Goal: Information Seeking & Learning: Check status

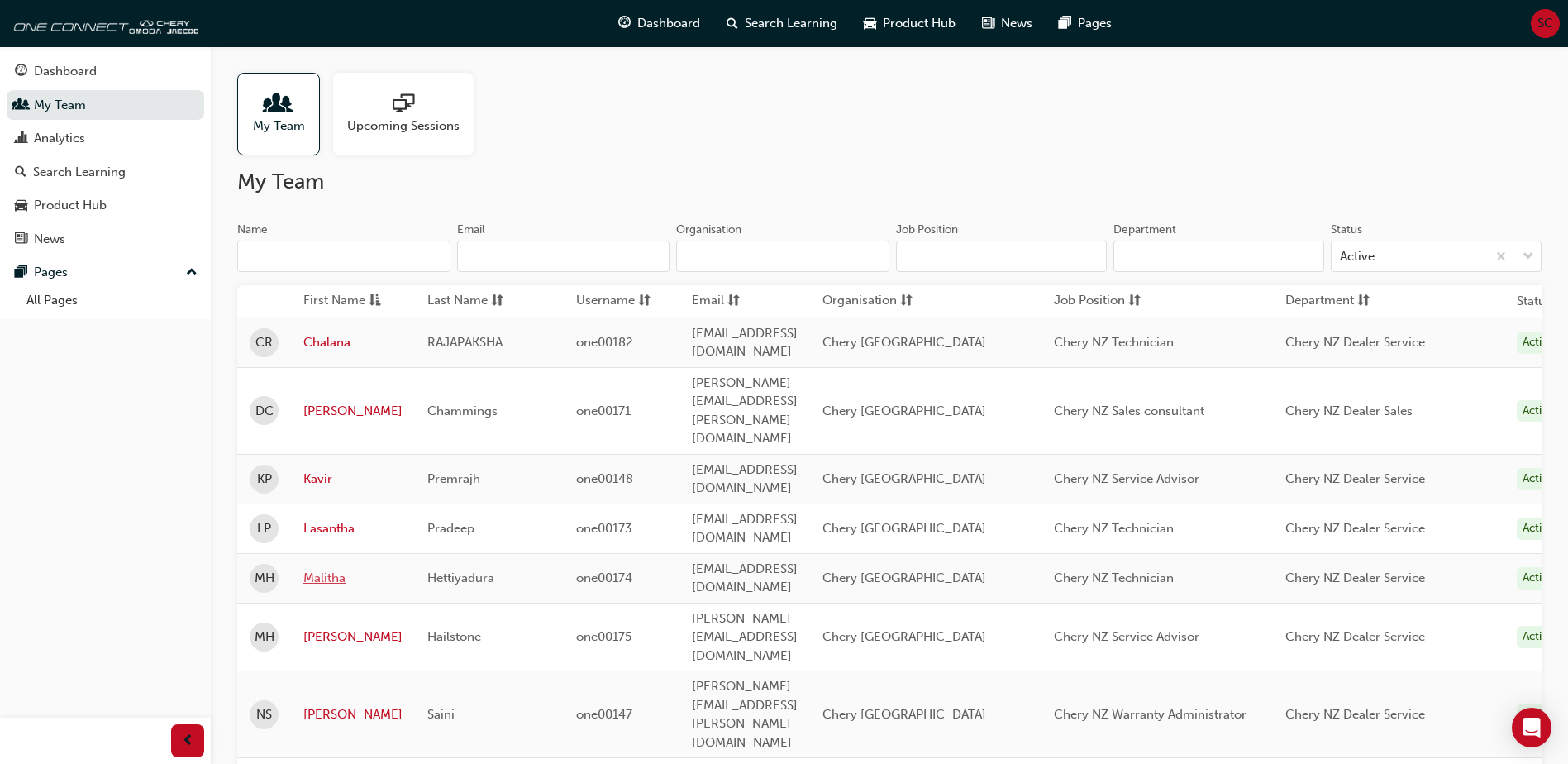
click at [335, 569] on link "Malitha" at bounding box center [353, 579] width 99 height 19
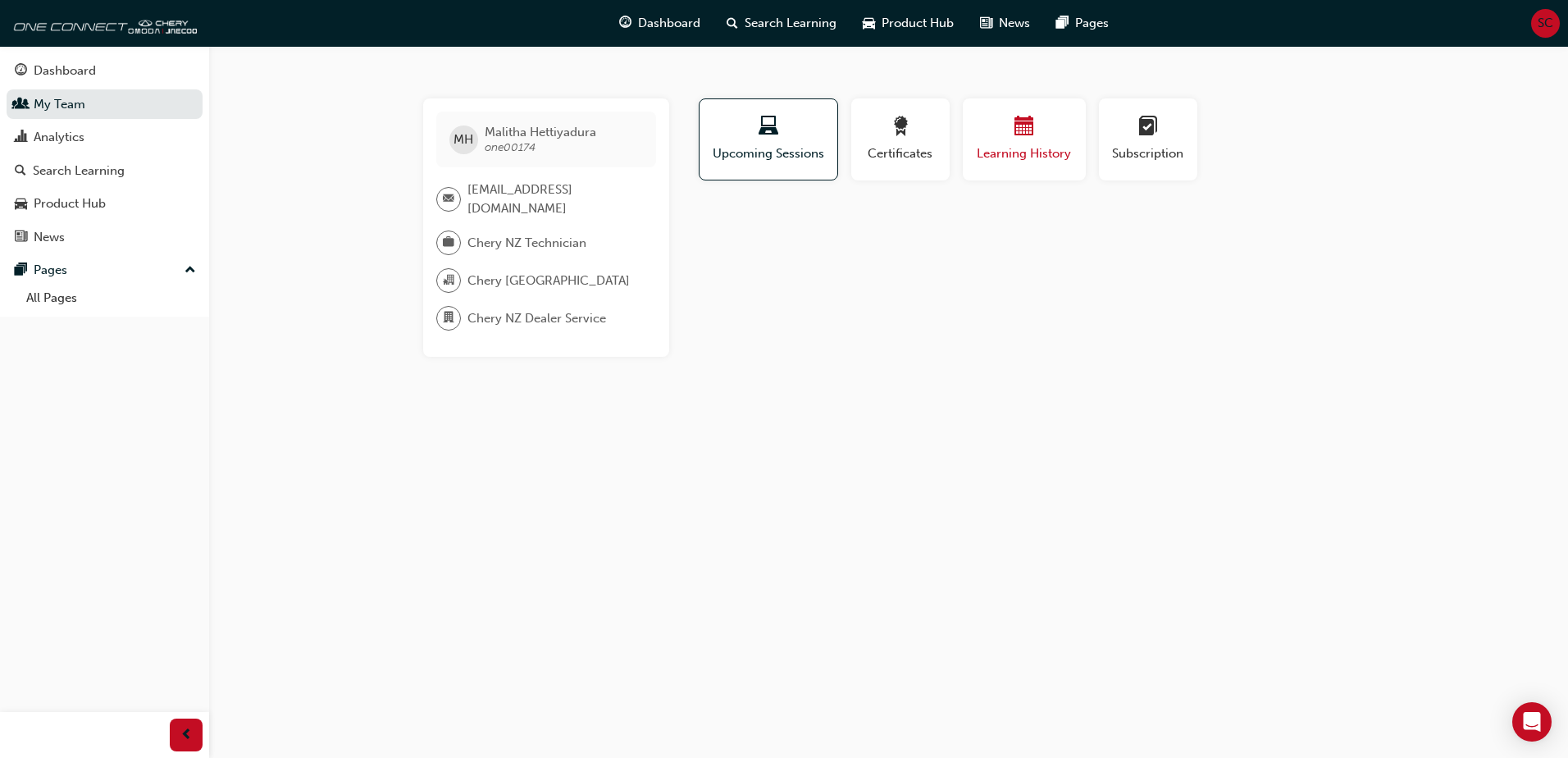
click at [1020, 147] on span "Learning History" at bounding box center [1024, 153] width 98 height 19
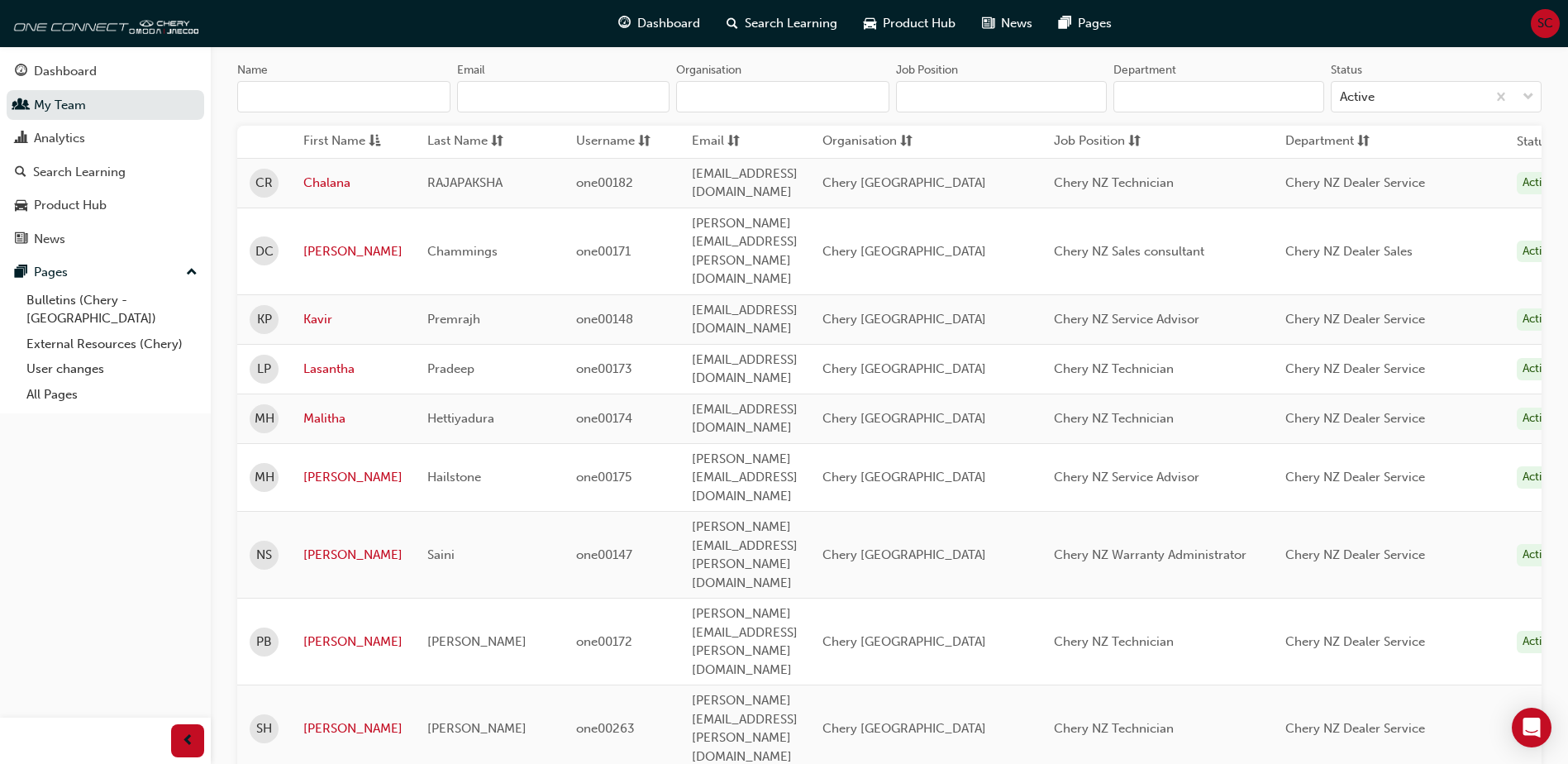
scroll to position [165, 0]
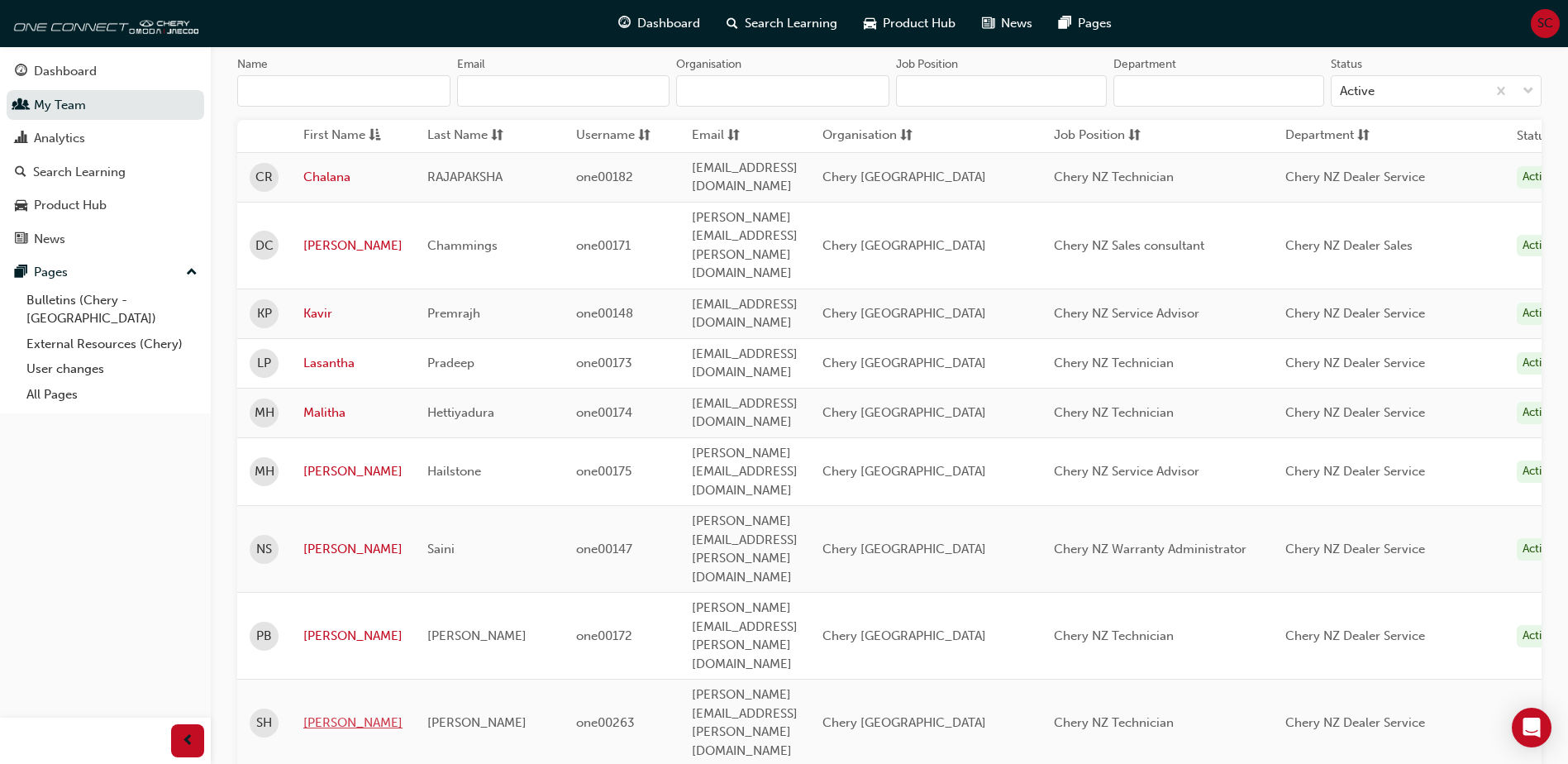
click at [315, 714] on link "[PERSON_NAME]" at bounding box center [353, 723] width 99 height 19
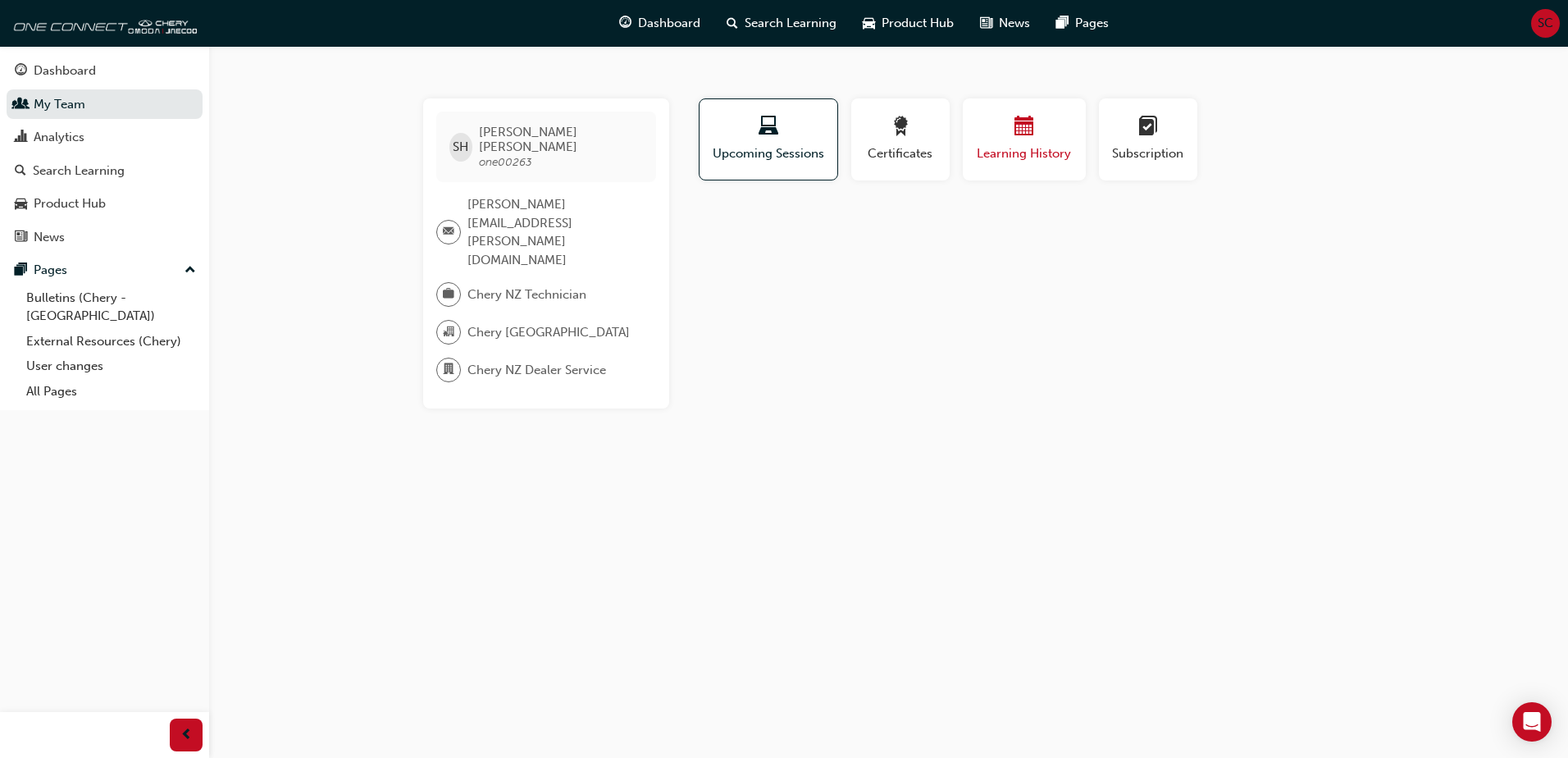
click at [1020, 153] on span "Learning History" at bounding box center [1024, 153] width 98 height 19
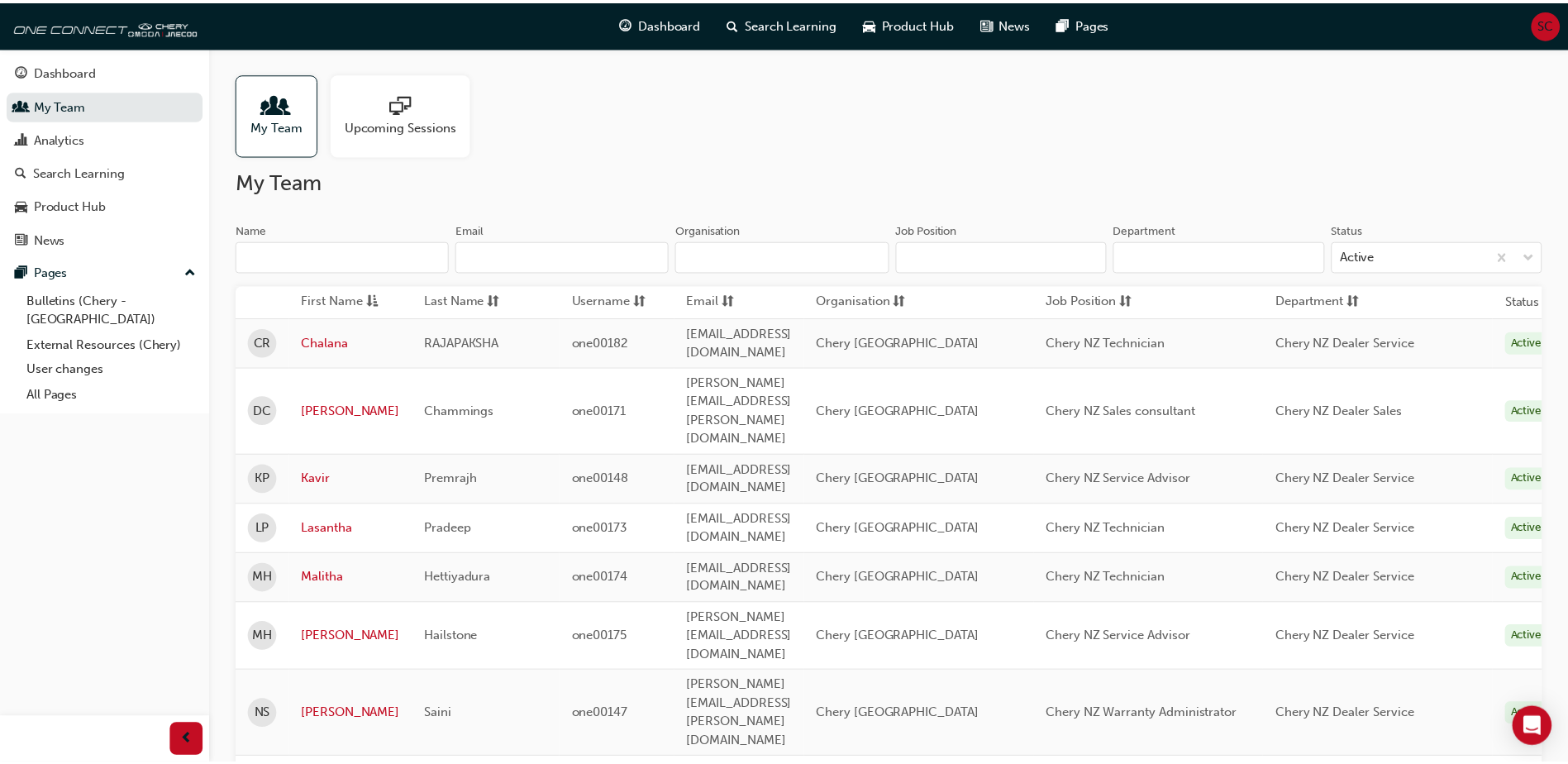
scroll to position [165, 0]
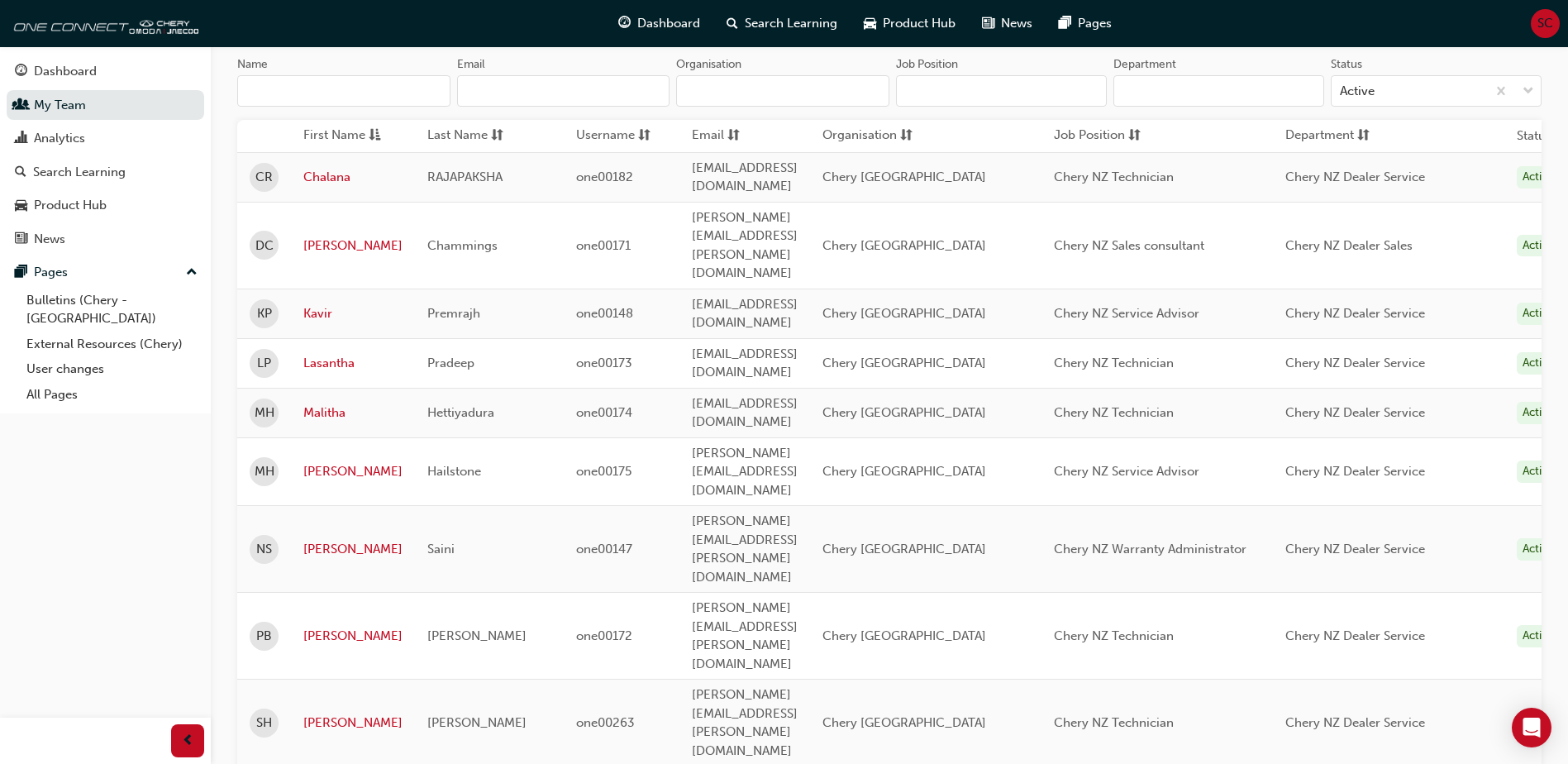
click at [333, 338] on td "Lasantha" at bounding box center [353, 362] width 124 height 50
click at [330, 354] on link "Lasantha" at bounding box center [353, 363] width 99 height 19
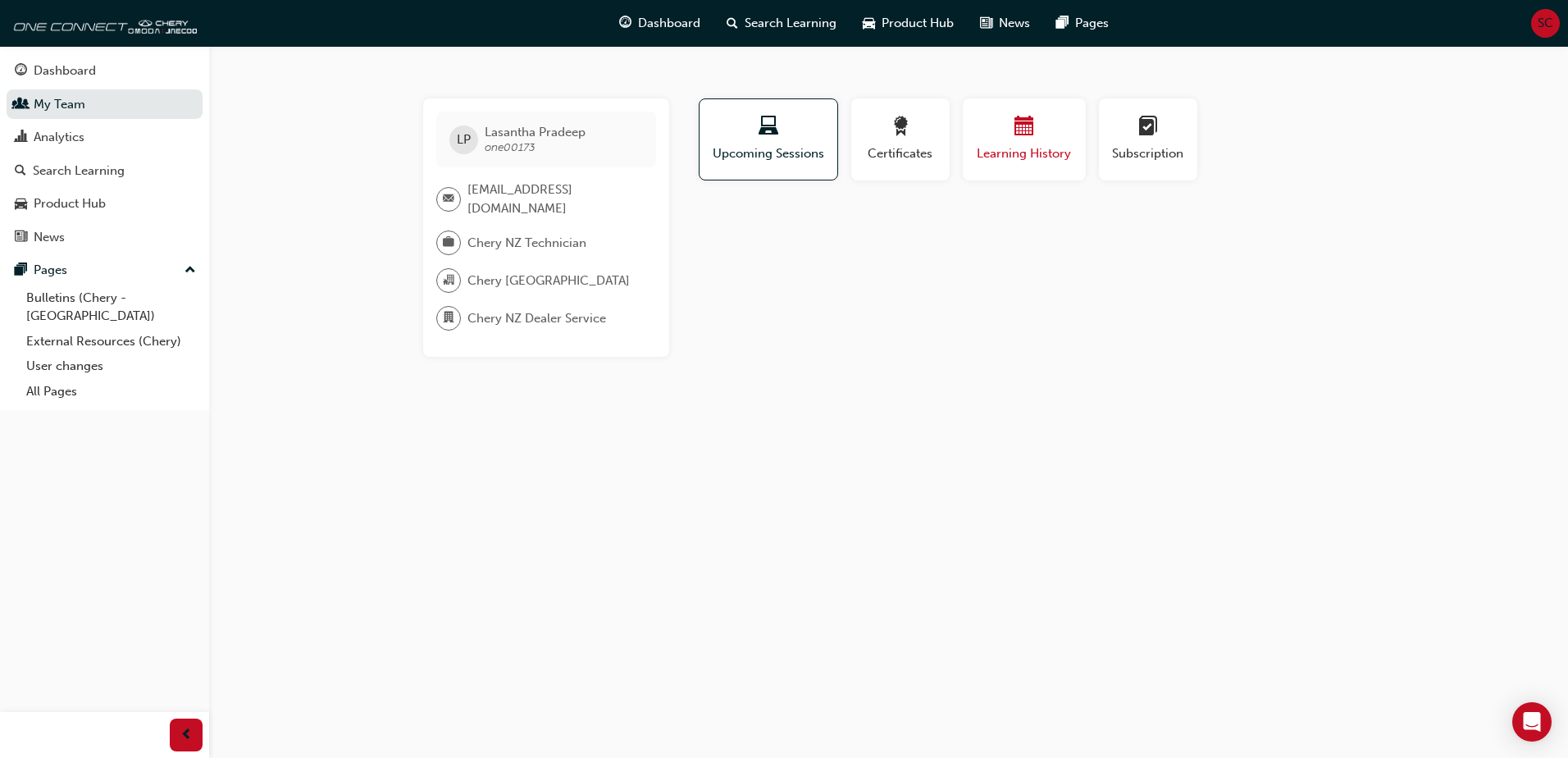
click at [1042, 131] on div "button" at bounding box center [1024, 128] width 98 height 25
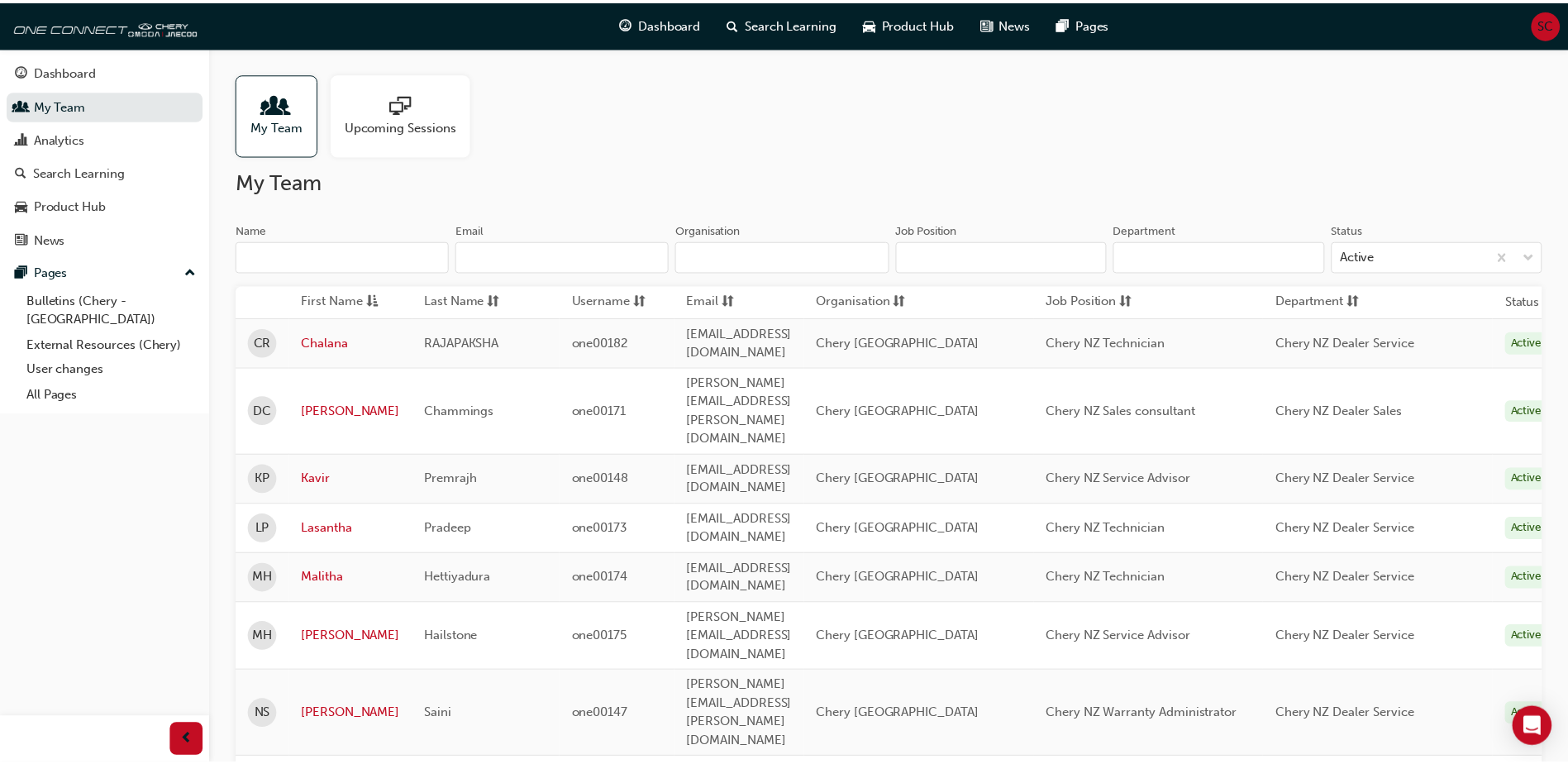
scroll to position [165, 0]
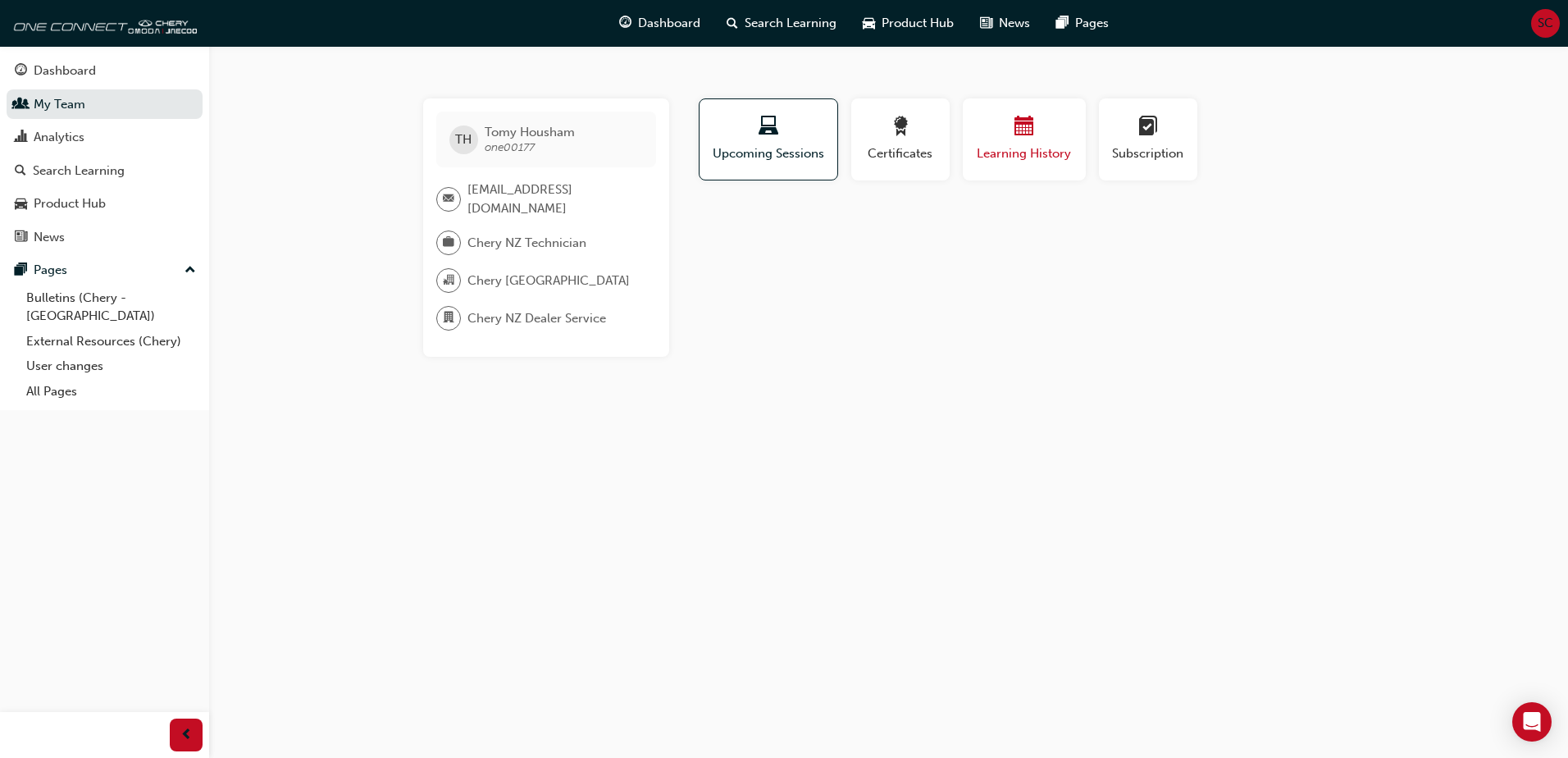
click at [1026, 153] on span "Learning History" at bounding box center [1024, 153] width 98 height 19
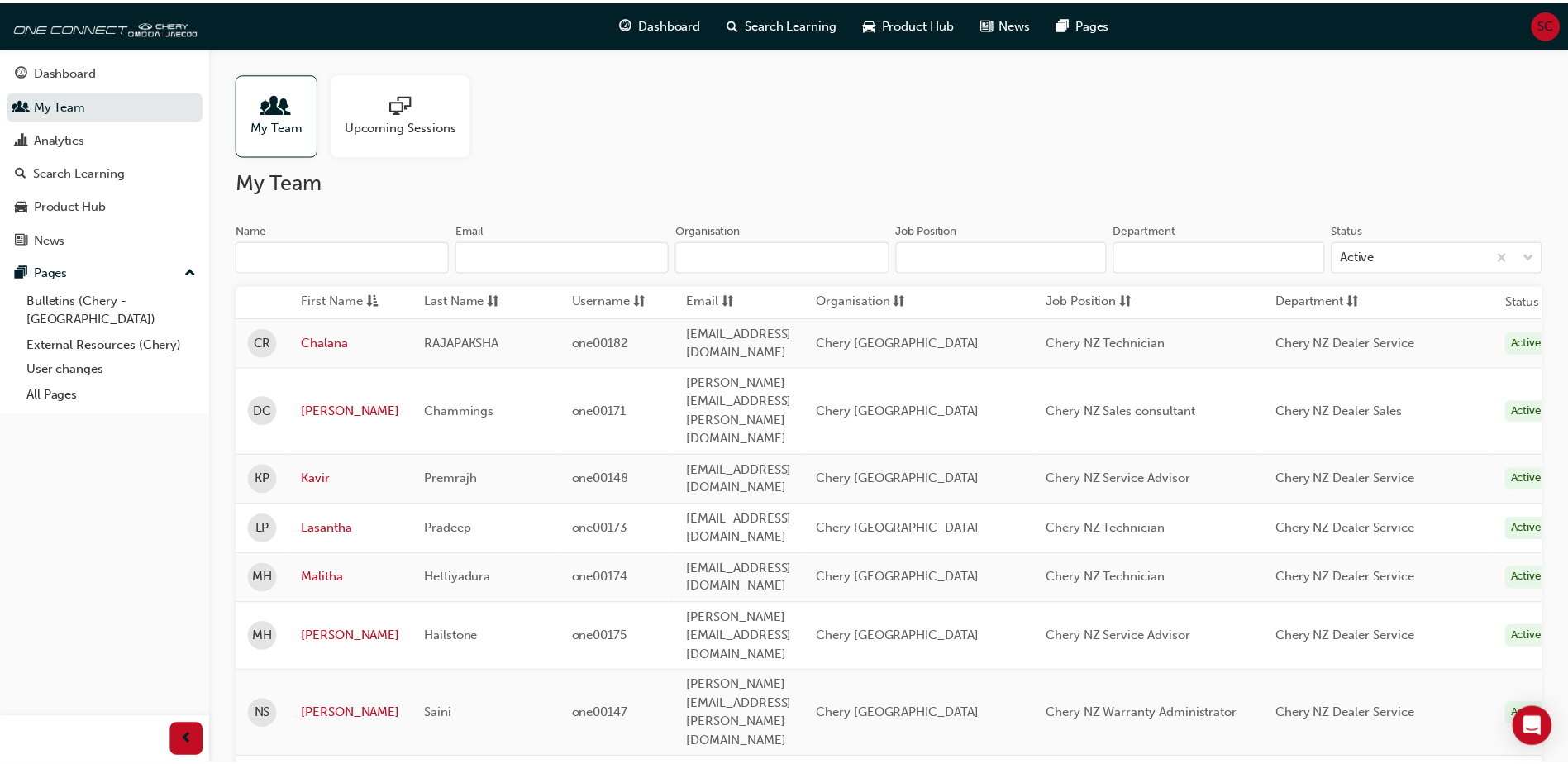
scroll to position [165, 0]
